Goal: Information Seeking & Learning: Learn about a topic

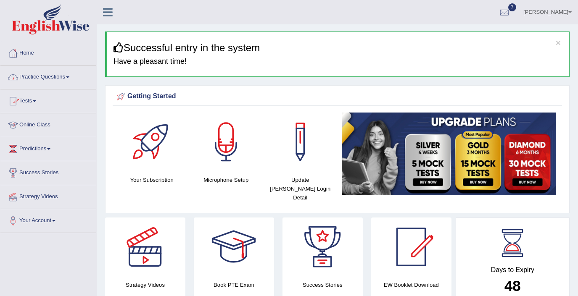
click at [50, 82] on link "Practice Questions" at bounding box center [48, 76] width 96 height 21
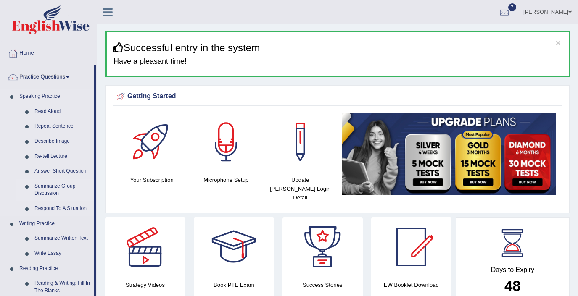
click at [51, 185] on link "Summarize Group Discussion" at bounding box center [62, 190] width 63 height 22
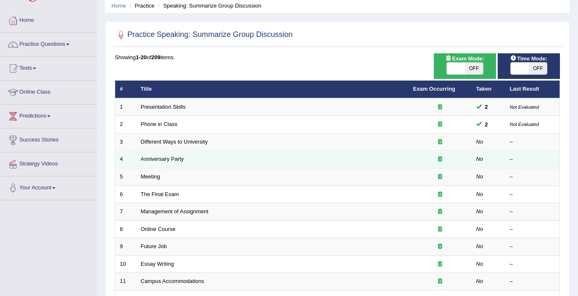
scroll to position [34, 0]
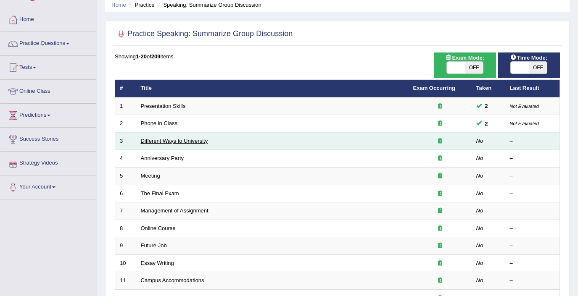
click at [182, 140] on link "Different Ways to University" at bounding box center [174, 141] width 67 height 6
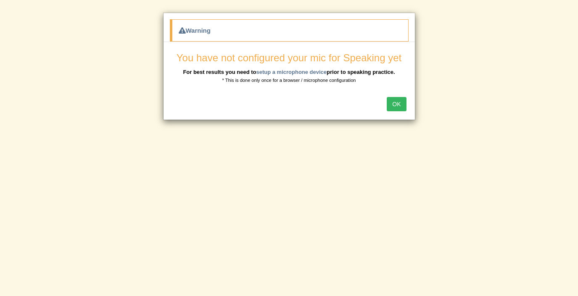
click at [396, 103] on button "OK" at bounding box center [396, 104] width 19 height 14
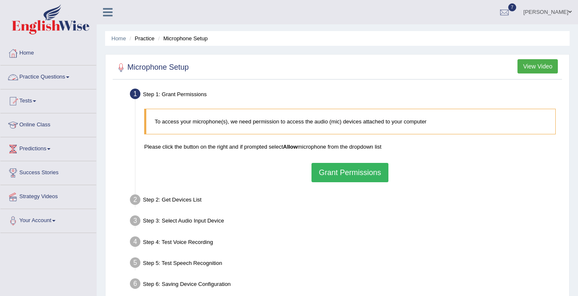
click at [352, 173] on button "Grant Permissions" at bounding box center [350, 172] width 77 height 19
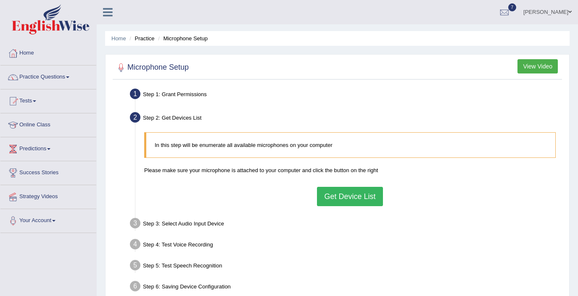
click at [356, 193] on button "Get Device List" at bounding box center [350, 196] width 66 height 19
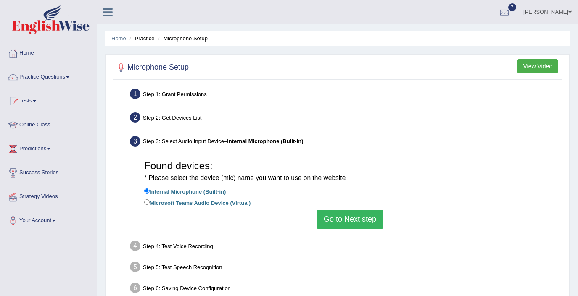
click at [347, 219] on button "Go to Next step" at bounding box center [350, 219] width 67 height 19
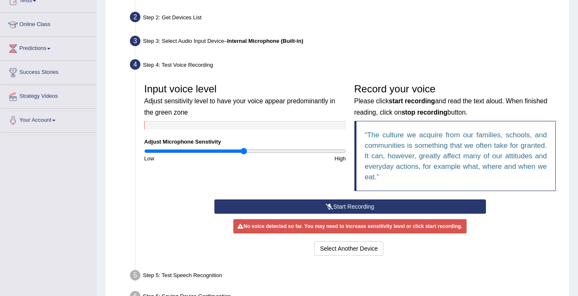
scroll to position [102, 0]
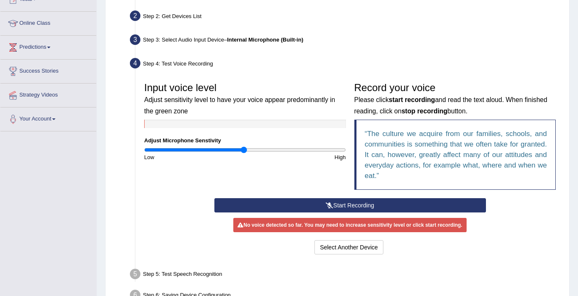
click at [341, 204] on button "Start Recording" at bounding box center [350, 205] width 272 height 14
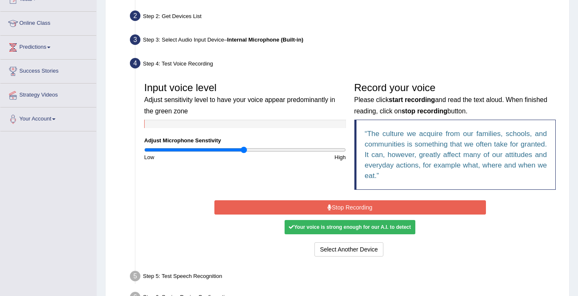
click at [341, 204] on button "Stop Recording" at bounding box center [350, 208] width 272 height 14
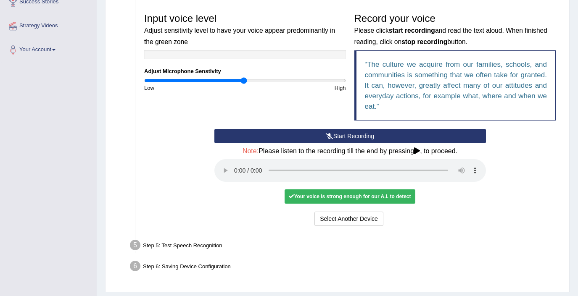
scroll to position [187, 0]
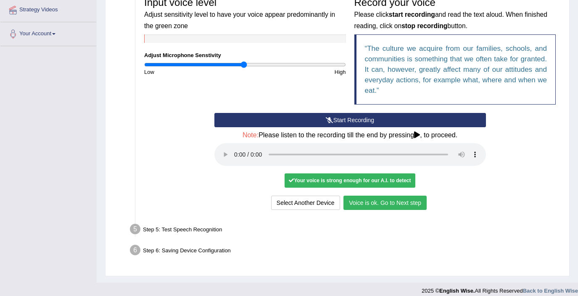
click at [374, 203] on button "Voice is ok. Go to Next step" at bounding box center [384, 203] width 83 height 14
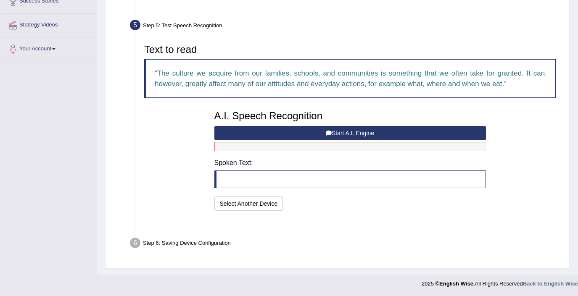
scroll to position [151, 0]
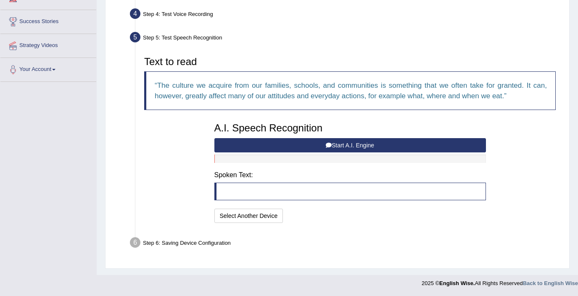
click at [313, 144] on button "Start A.I. Engine" at bounding box center [350, 145] width 272 height 14
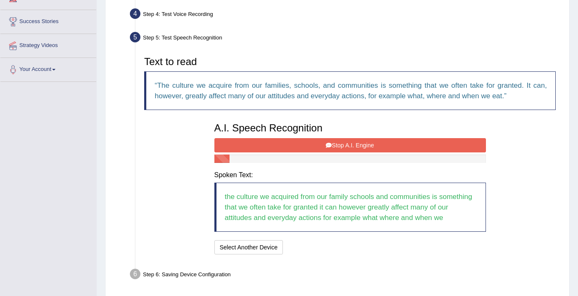
click at [313, 144] on button "Stop A.I. Engine" at bounding box center [350, 145] width 272 height 14
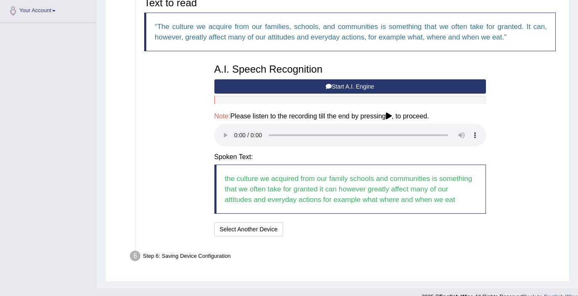
scroll to position [211, 0]
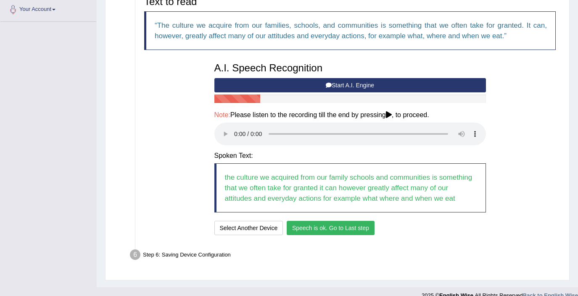
click at [309, 227] on button "Speech is ok. Go to Last step" at bounding box center [331, 228] width 88 height 14
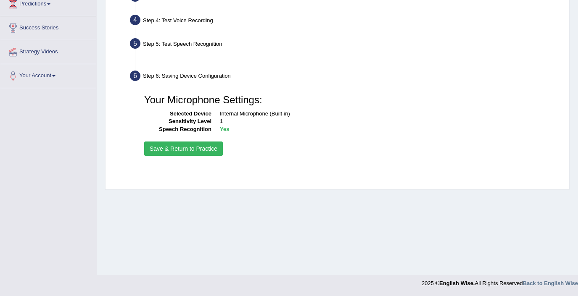
scroll to position [145, 0]
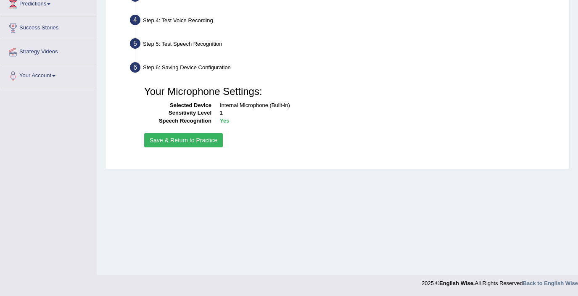
click at [174, 137] on button "Save & Return to Practice" at bounding box center [183, 140] width 79 height 14
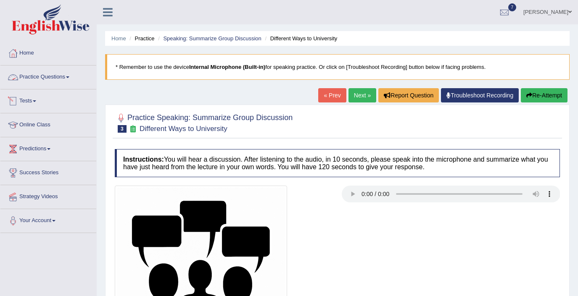
click at [59, 82] on link "Practice Questions" at bounding box center [48, 76] width 96 height 21
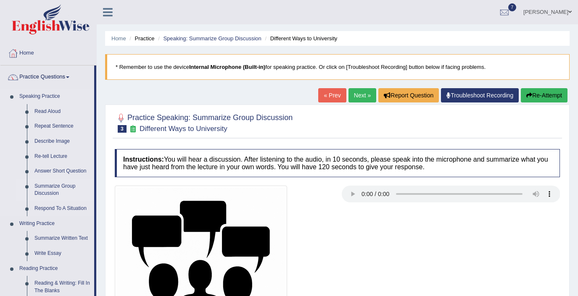
click at [42, 195] on link "Summarize Group Discussion" at bounding box center [62, 190] width 63 height 22
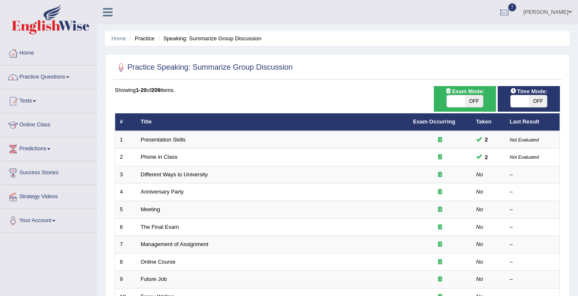
click at [43, 76] on link "Practice Questions" at bounding box center [48, 76] width 96 height 21
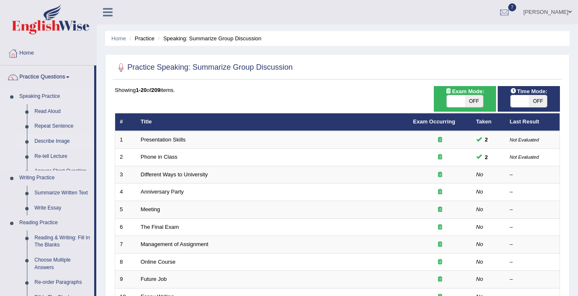
scroll to position [0, 0]
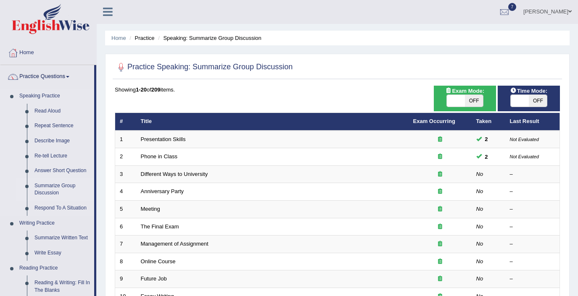
click at [54, 192] on link "Summarize Group Discussion" at bounding box center [62, 190] width 63 height 22
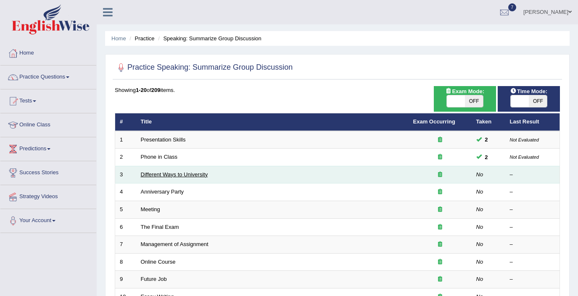
click at [157, 173] on link "Different Ways to University" at bounding box center [174, 175] width 67 height 6
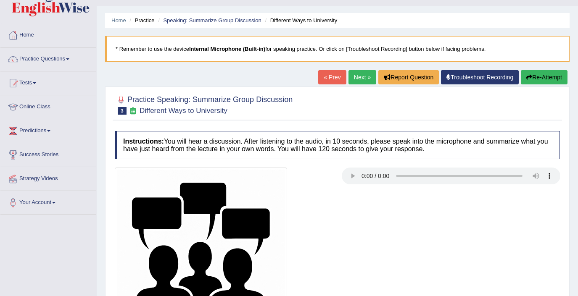
scroll to position [10, 0]
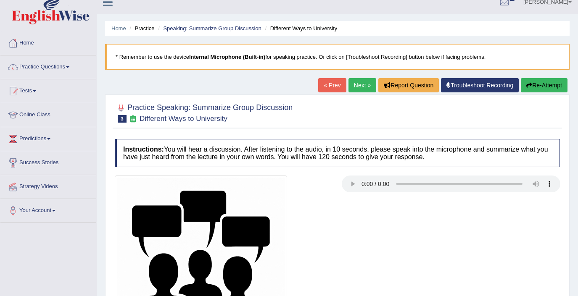
click at [324, 87] on link "« Prev" at bounding box center [332, 85] width 28 height 14
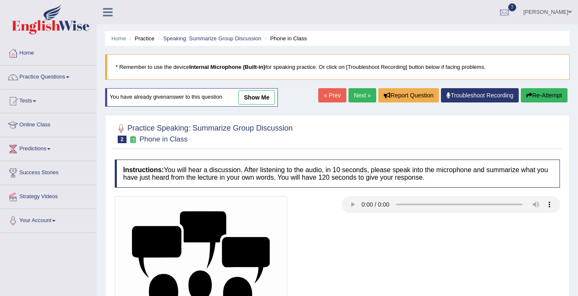
click at [332, 91] on link "« Prev" at bounding box center [332, 95] width 28 height 14
click at [257, 102] on link "show me" at bounding box center [256, 97] width 37 height 14
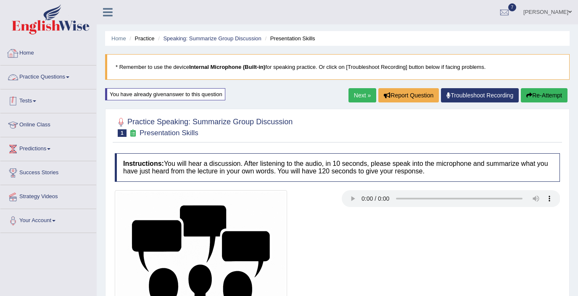
click at [29, 86] on link "Practice Questions" at bounding box center [48, 76] width 96 height 21
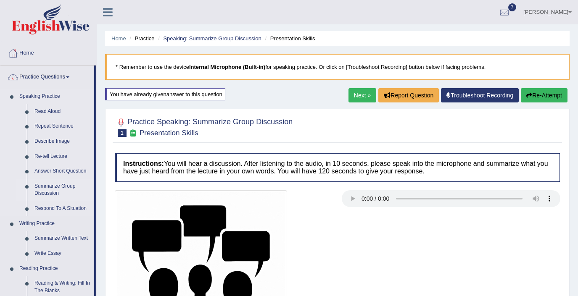
click at [50, 189] on link "Summarize Group Discussion" at bounding box center [62, 190] width 63 height 22
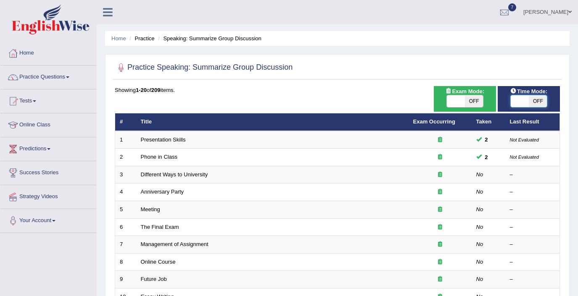
click at [520, 101] on span at bounding box center [520, 101] width 18 height 12
checkbox input "true"
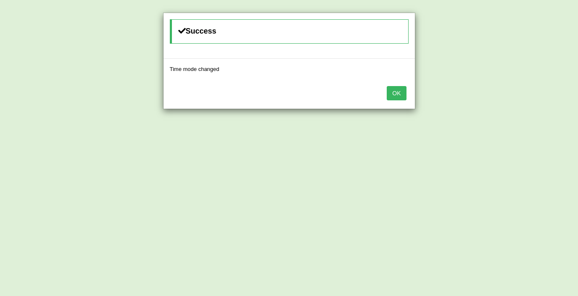
click at [396, 89] on button "OK" at bounding box center [396, 93] width 19 height 14
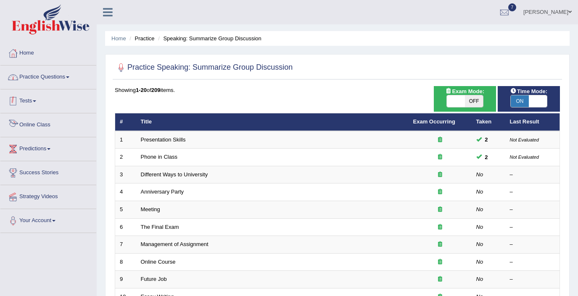
click at [64, 73] on link "Practice Questions" at bounding box center [48, 76] width 96 height 21
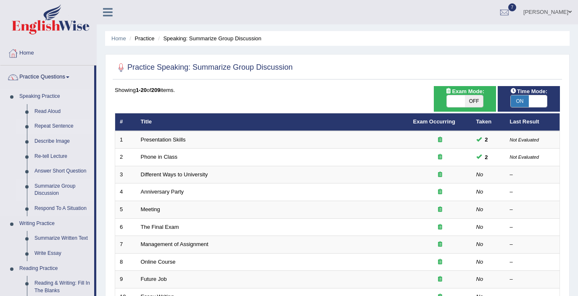
click at [52, 128] on link "Repeat Sentence" at bounding box center [62, 126] width 63 height 15
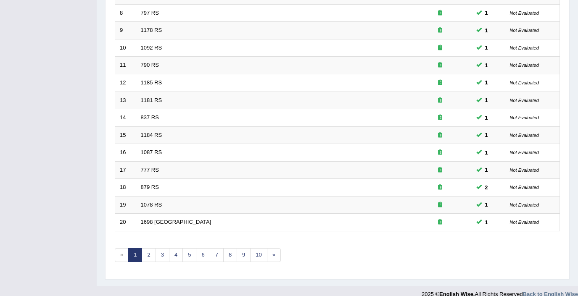
scroll to position [260, 0]
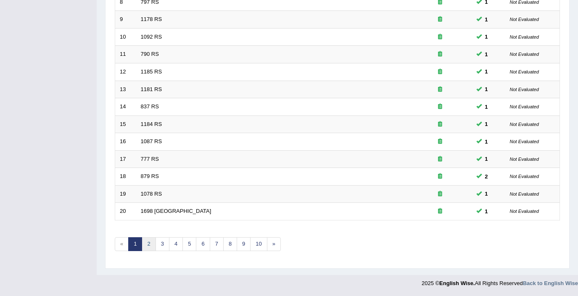
click at [153, 241] on link "2" at bounding box center [149, 245] width 14 height 14
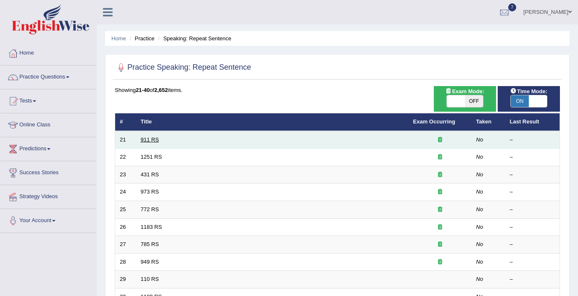
click at [155, 139] on link "911 RS" at bounding box center [150, 140] width 18 height 6
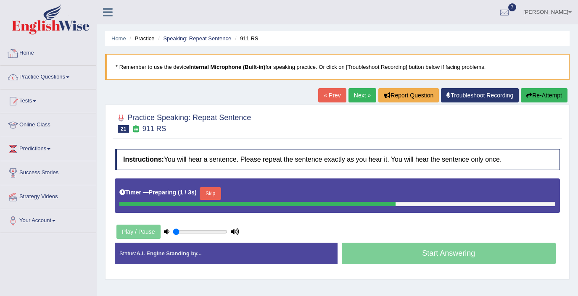
click at [40, 77] on link "Practice Questions" at bounding box center [48, 76] width 96 height 21
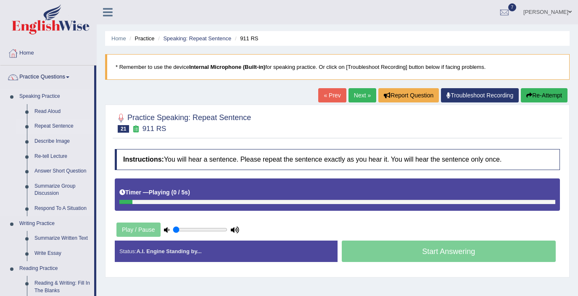
click at [48, 128] on link "Repeat Sentence" at bounding box center [62, 126] width 63 height 15
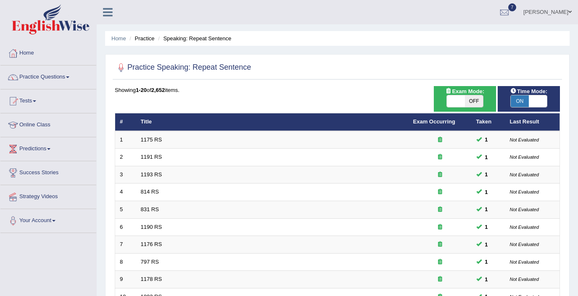
click at [456, 102] on span at bounding box center [456, 101] width 18 height 12
checkbox input "true"
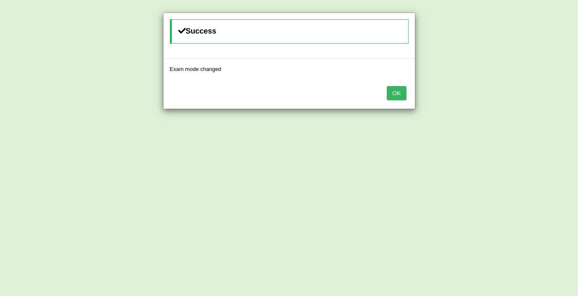
click at [399, 100] on button "OK" at bounding box center [396, 93] width 19 height 14
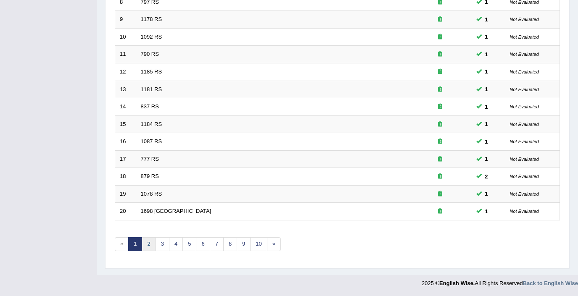
click at [151, 247] on link "2" at bounding box center [149, 245] width 14 height 14
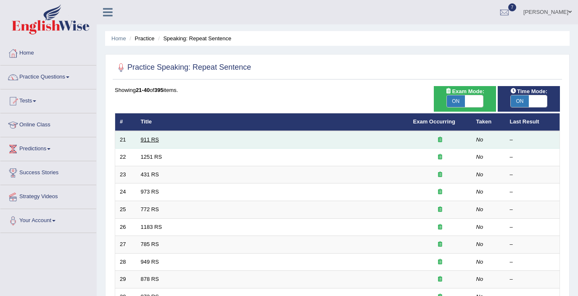
click at [153, 139] on link "911 RS" at bounding box center [150, 140] width 18 height 6
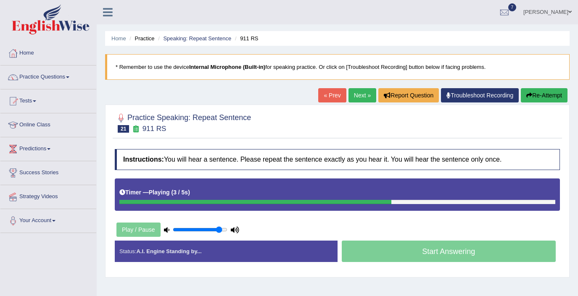
drag, startPoint x: 188, startPoint y: 232, endPoint x: 220, endPoint y: 237, distance: 32.3
type input "0.9"
click at [220, 233] on input "range" at bounding box center [200, 230] width 55 height 7
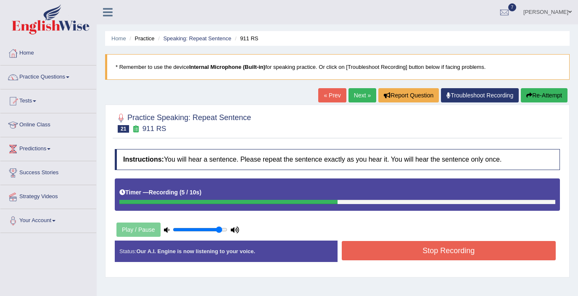
click at [363, 256] on button "Stop Recording" at bounding box center [449, 250] width 214 height 19
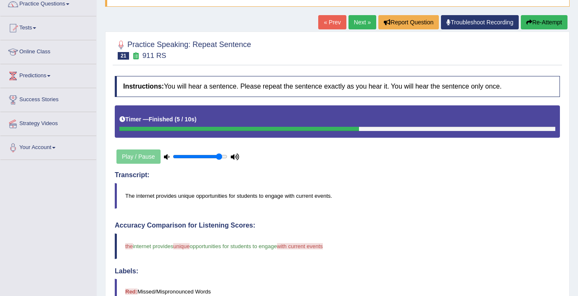
scroll to position [5, 0]
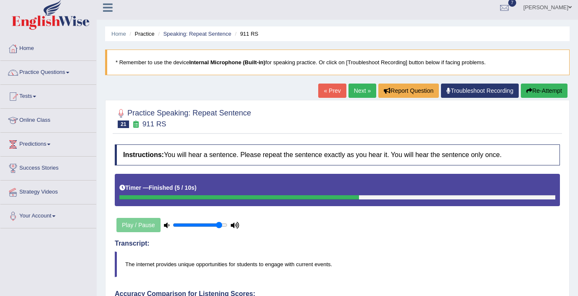
click at [351, 82] on div "Home Practice Speaking: Repeat Sentence 911 RS * Remember to use the device Int…" at bounding box center [337, 286] width 481 height 582
click at [357, 94] on link "Next »" at bounding box center [363, 91] width 28 height 14
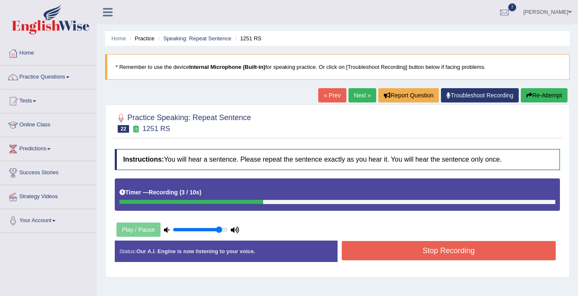
click at [423, 259] on button "Stop Recording" at bounding box center [449, 250] width 214 height 19
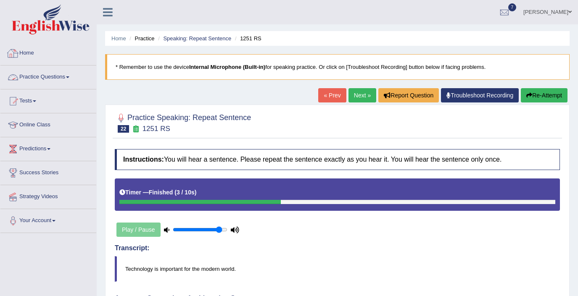
click at [40, 80] on link "Practice Questions" at bounding box center [48, 76] width 96 height 21
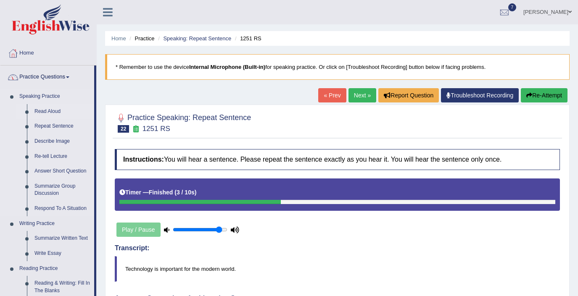
click at [49, 111] on link "Read Aloud" at bounding box center [62, 111] width 63 height 15
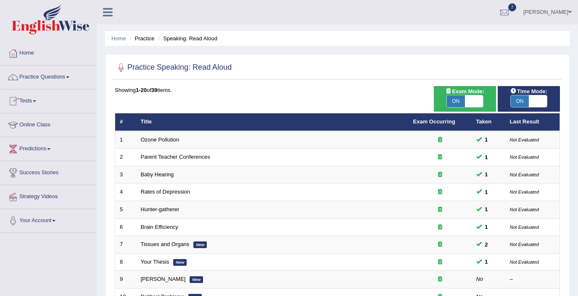
click at [542, 110] on div "Time Mode: ON OFF" at bounding box center [529, 99] width 62 height 26
click at [540, 107] on span at bounding box center [538, 101] width 18 height 12
checkbox input "false"
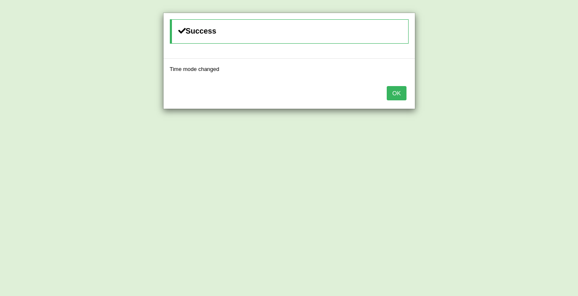
click at [396, 93] on button "OK" at bounding box center [396, 93] width 19 height 14
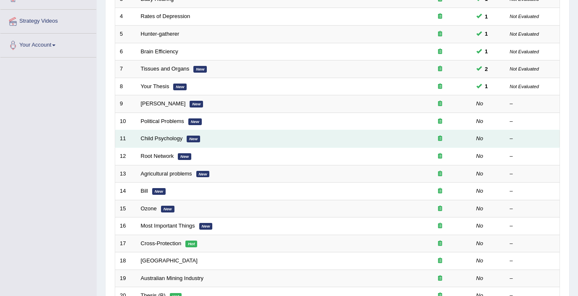
scroll to position [178, 0]
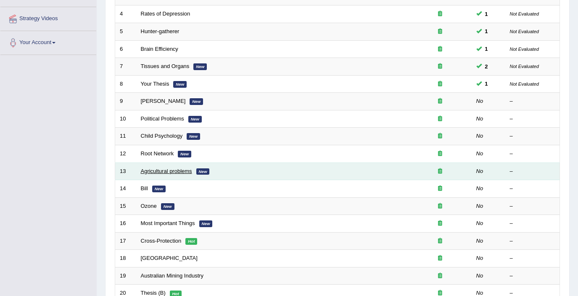
click at [169, 172] on link "Agricultural problems" at bounding box center [166, 171] width 51 height 6
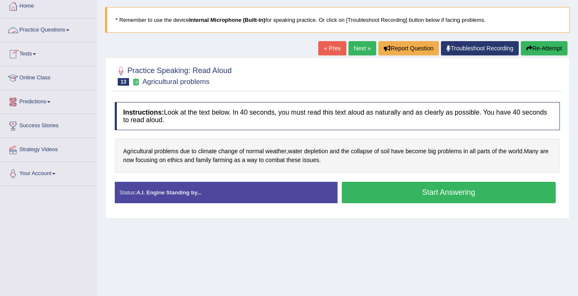
click at [51, 37] on link "Practice Questions" at bounding box center [48, 28] width 96 height 21
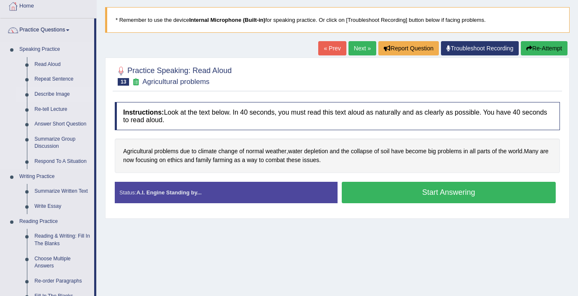
click at [48, 96] on link "Describe Image" at bounding box center [62, 94] width 63 height 15
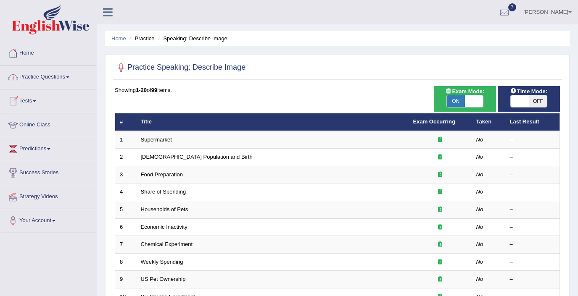
click at [32, 84] on link "Practice Questions" at bounding box center [48, 76] width 96 height 21
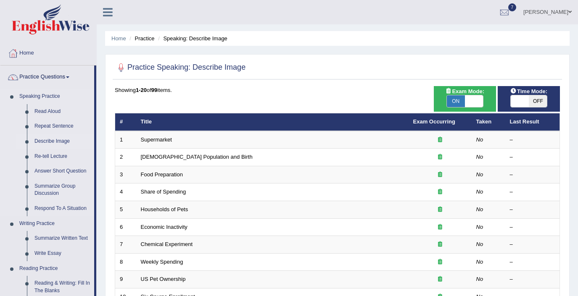
click at [38, 139] on link "Describe Image" at bounding box center [62, 141] width 63 height 15
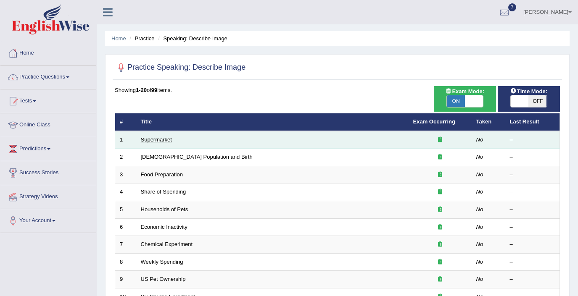
click at [168, 143] on link "Supermarket" at bounding box center [156, 140] width 31 height 6
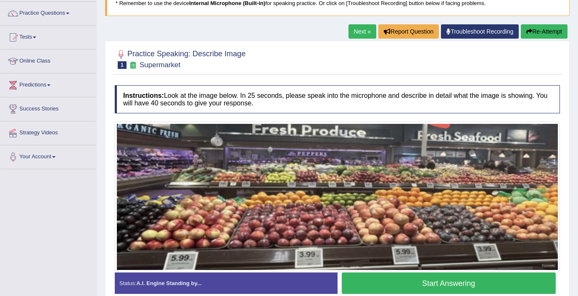
scroll to position [55, 0]
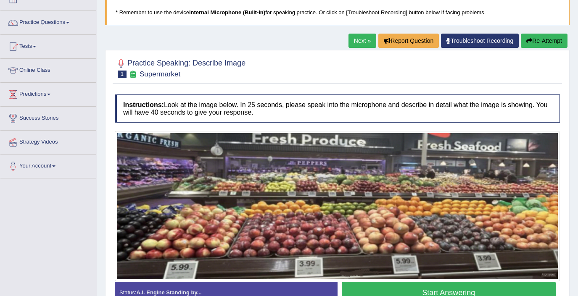
click at [362, 43] on link "Next »" at bounding box center [363, 41] width 28 height 14
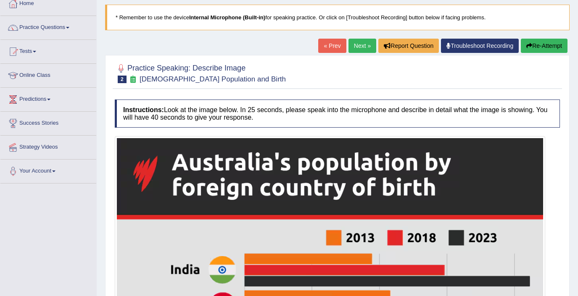
scroll to position [37, 0]
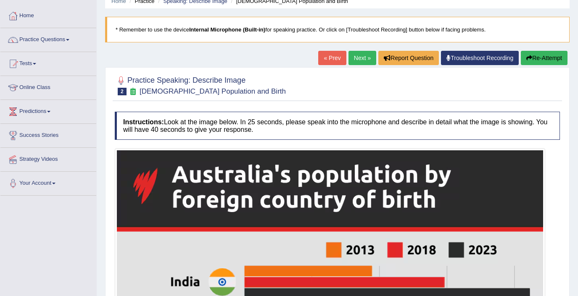
click at [355, 61] on link "Next »" at bounding box center [363, 58] width 28 height 14
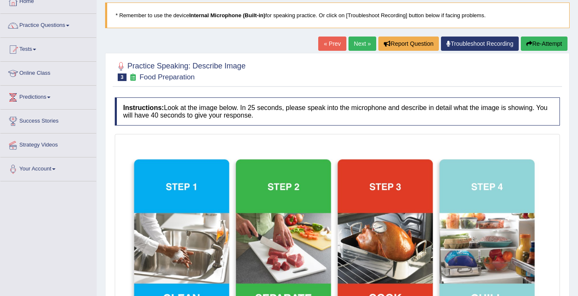
scroll to position [65, 0]
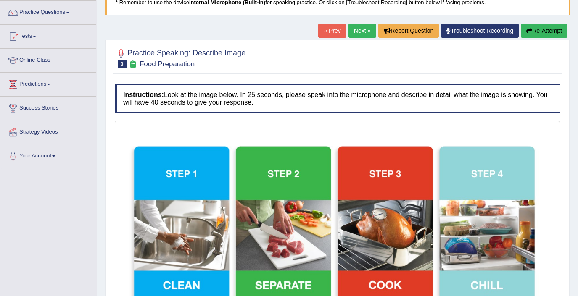
click at [363, 32] on link "Next »" at bounding box center [363, 31] width 28 height 14
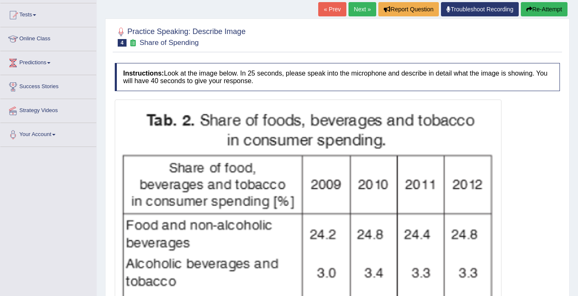
scroll to position [72, 0]
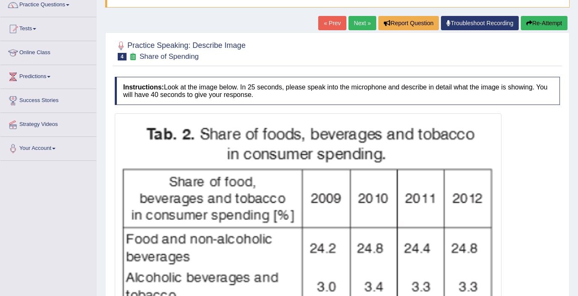
click at [356, 25] on link "Next »" at bounding box center [363, 23] width 28 height 14
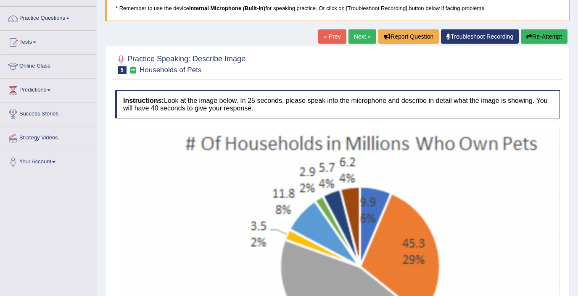
scroll to position [44, 0]
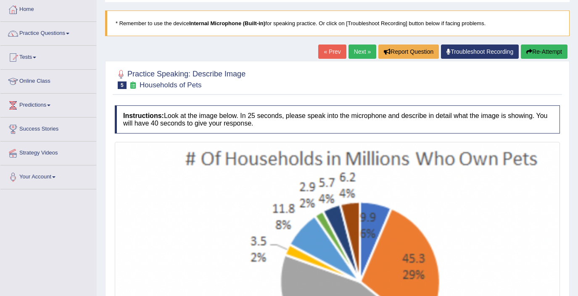
click at [357, 53] on link "Next »" at bounding box center [363, 52] width 28 height 14
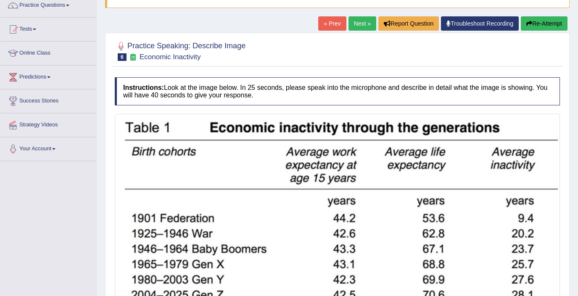
scroll to position [56, 0]
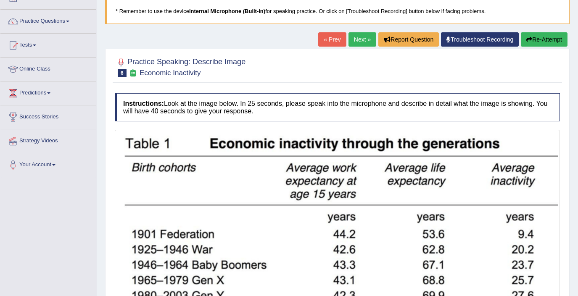
click at [357, 38] on link "Next »" at bounding box center [363, 39] width 28 height 14
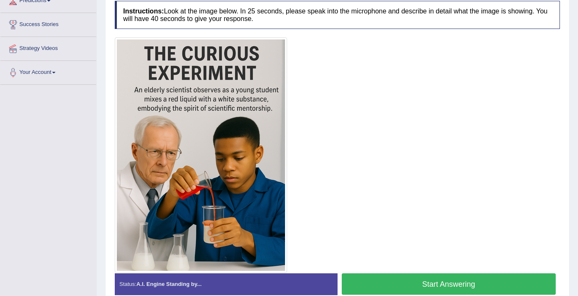
scroll to position [146, 0]
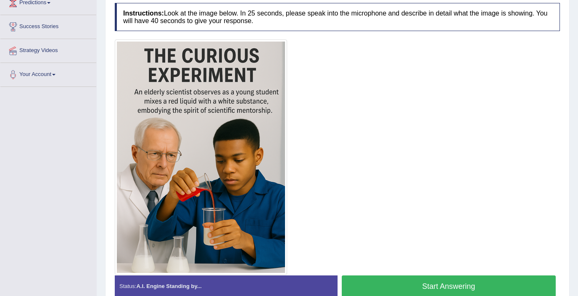
click at [336, 155] on div at bounding box center [337, 158] width 445 height 236
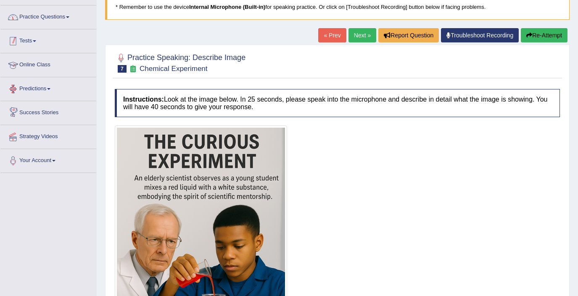
scroll to position [20, 0]
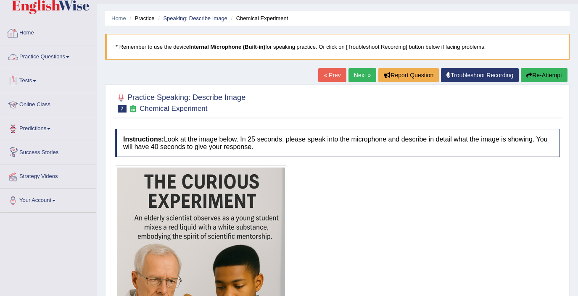
click at [54, 53] on link "Practice Questions" at bounding box center [48, 55] width 96 height 21
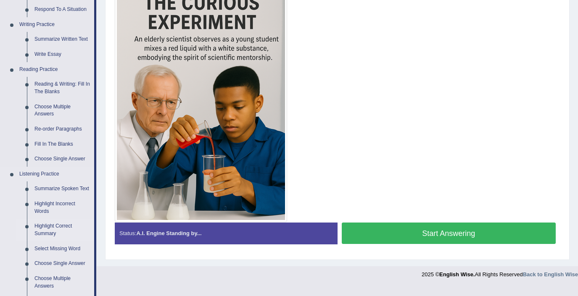
click at [52, 236] on link "Highlight Correct Summary" at bounding box center [62, 230] width 63 height 22
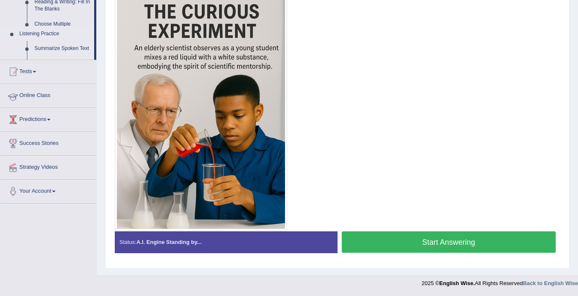
scroll to position [180, 0]
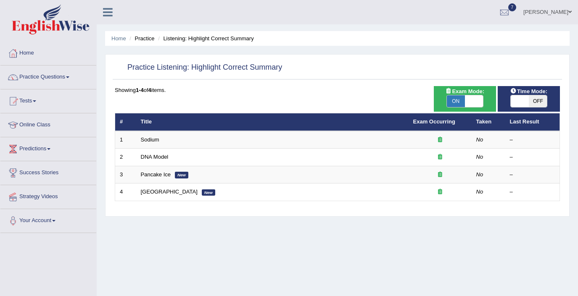
click at [44, 80] on link "Practice Questions" at bounding box center [48, 76] width 96 height 21
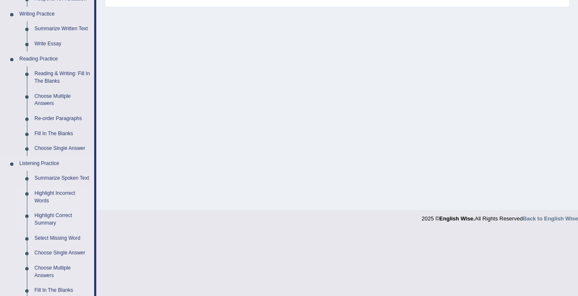
click at [51, 203] on link "Highlight Incorrect Words" at bounding box center [62, 197] width 63 height 22
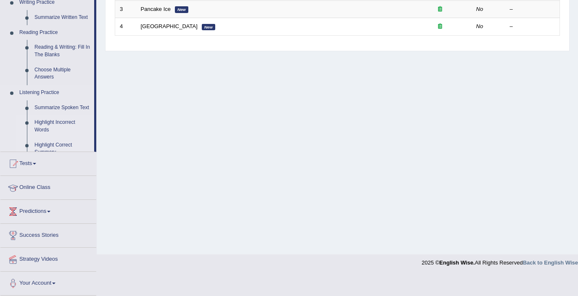
scroll to position [145, 0]
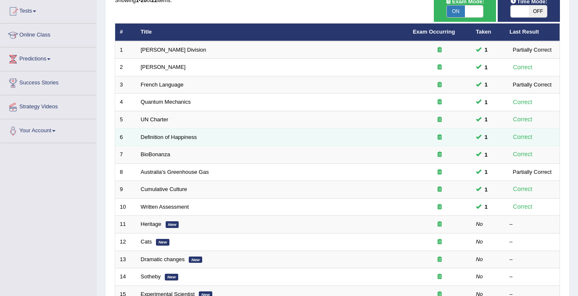
scroll to position [99, 0]
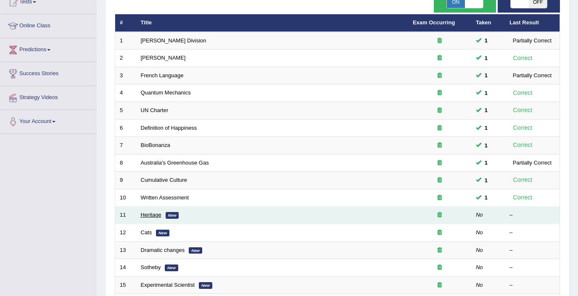
click at [154, 218] on link "Heritage" at bounding box center [151, 215] width 21 height 6
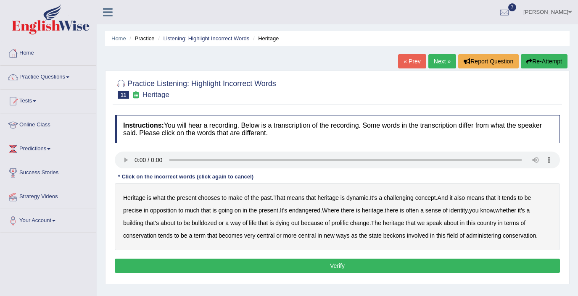
click at [412, 198] on b "challenging" at bounding box center [399, 198] width 30 height 7
click at [128, 209] on b "precise" at bounding box center [132, 210] width 19 height 7
click at [465, 210] on b "identity" at bounding box center [458, 210] width 18 height 7
click at [348, 224] on b "prolific" at bounding box center [339, 223] width 17 height 7
click at [398, 236] on b "beckons" at bounding box center [394, 235] width 22 height 7
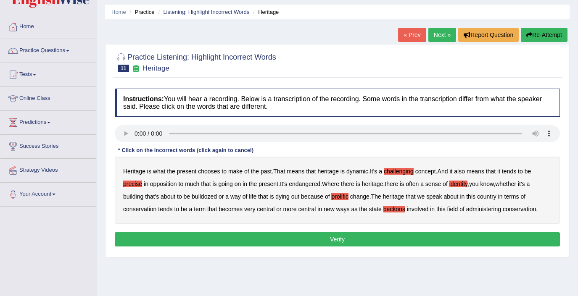
scroll to position [35, 0]
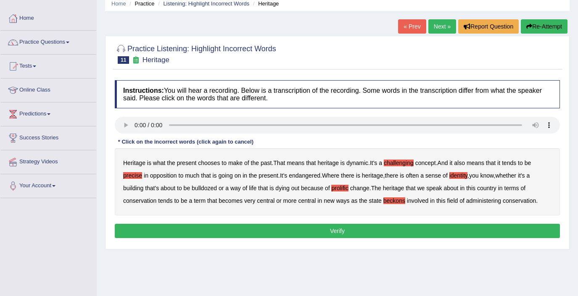
click at [508, 235] on button "Verify" at bounding box center [337, 231] width 445 height 14
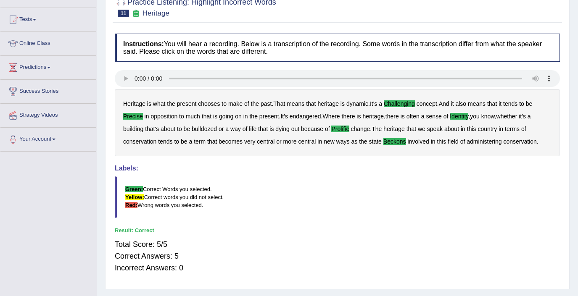
scroll to position [81, 0]
